Goal: Book appointment/travel/reservation

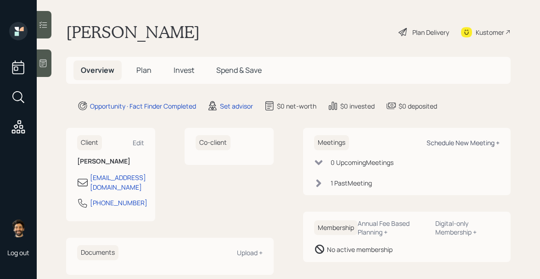
click at [459, 145] on div "Schedule New Meeting +" at bounding box center [462, 143] width 73 height 9
select select "round-robin"
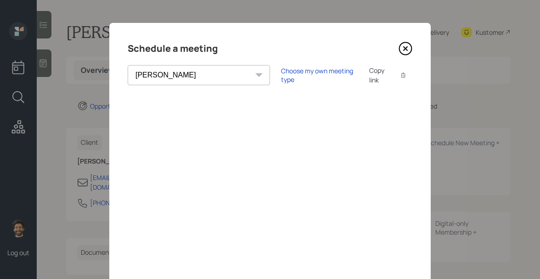
click at [177, 78] on select "Theresa Spinello Matthew Burke Eitan Bar-David Ian Yamey Trevor Nelson Hamza Ch…" at bounding box center [199, 75] width 142 height 20
click at [281, 78] on div "Choose my own meeting type" at bounding box center [319, 75] width 77 height 17
